Goal: Transaction & Acquisition: Book appointment/travel/reservation

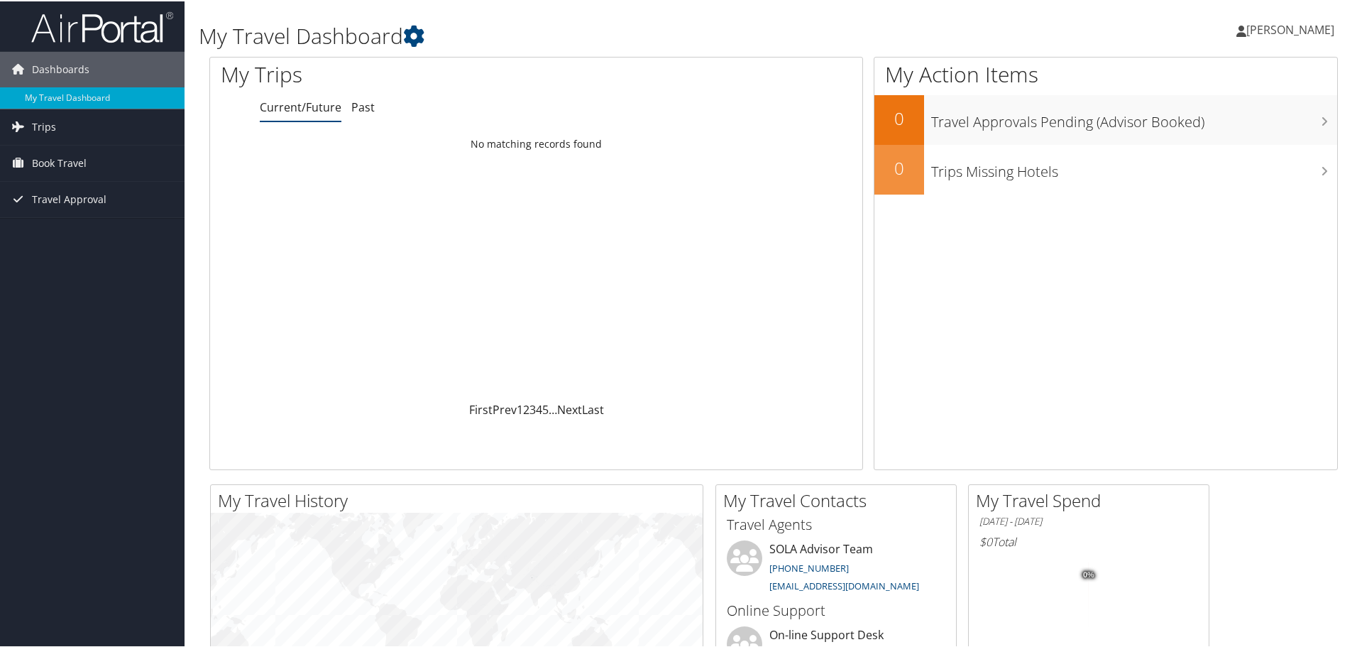
click at [55, 155] on span "Book Travel" at bounding box center [59, 161] width 55 height 35
click at [53, 210] on link "Book/Manage Online Trips" at bounding box center [92, 211] width 185 height 21
